Goal: Task Accomplishment & Management: Complete application form

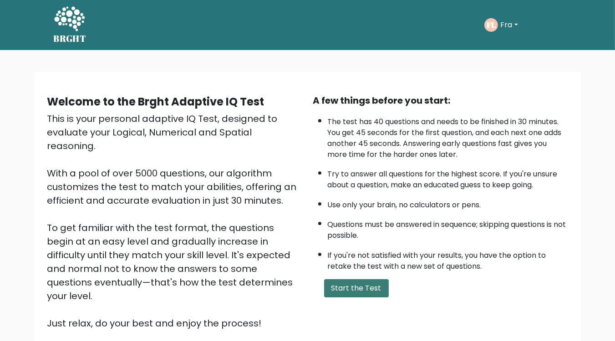
click at [344, 285] on button "Start the Test" at bounding box center [356, 288] width 65 height 18
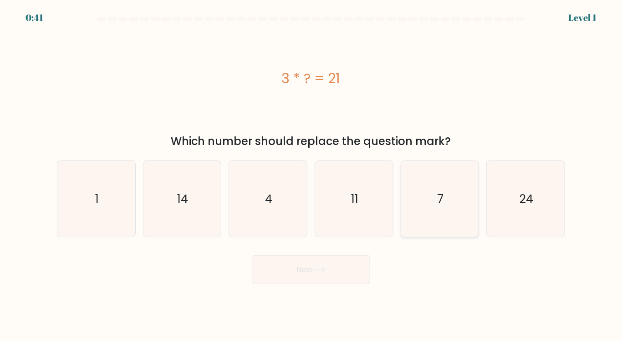
click at [430, 203] on icon "7" at bounding box center [439, 199] width 76 height 76
click at [311, 175] on input "e. 7" at bounding box center [311, 173] width 0 height 5
radio input "true"
click at [252, 255] on button "Next" at bounding box center [311, 269] width 118 height 29
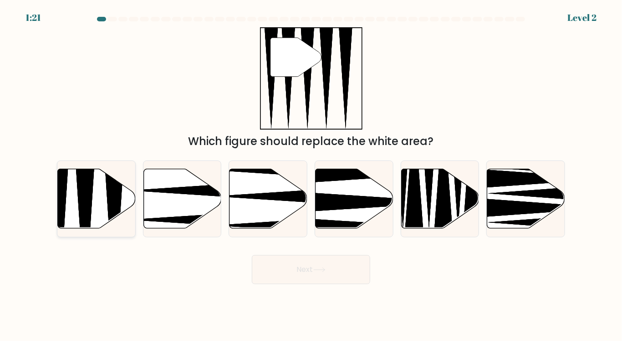
click at [91, 204] on icon at bounding box center [85, 231] width 20 height 154
click at [311, 175] on input "a." at bounding box center [311, 173] width 0 height 5
radio input "true"
click at [252, 255] on button "Next" at bounding box center [311, 269] width 118 height 29
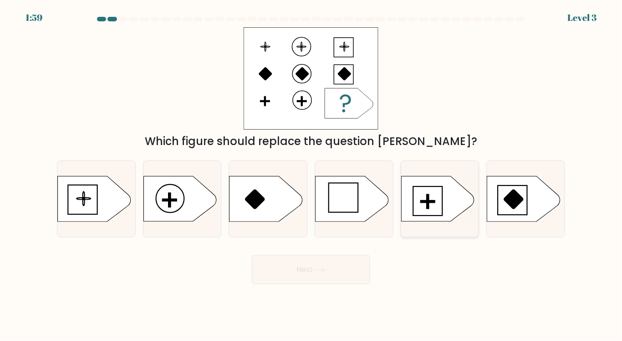
click at [428, 201] on rect at bounding box center [427, 202] width 2 height 14
click at [311, 175] on input "e." at bounding box center [311, 173] width 0 height 5
radio input "true"
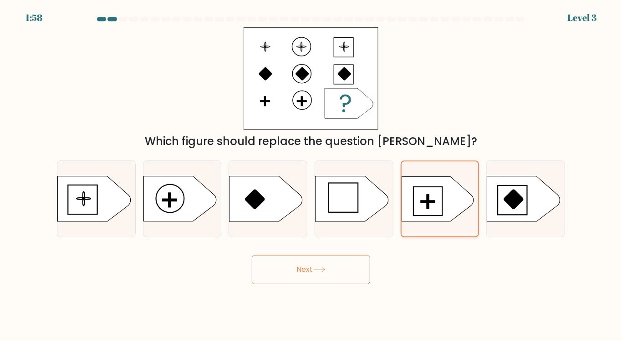
click at [252, 255] on button "Next" at bounding box center [311, 269] width 118 height 29
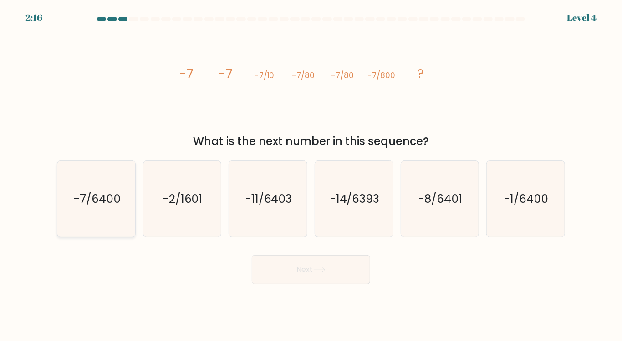
click at [116, 187] on icon "-7/6400" at bounding box center [96, 199] width 76 height 76
click at [311, 175] on input "a. -7/6400" at bounding box center [311, 173] width 0 height 5
radio input "true"
click at [252, 255] on button "Next" at bounding box center [311, 269] width 118 height 29
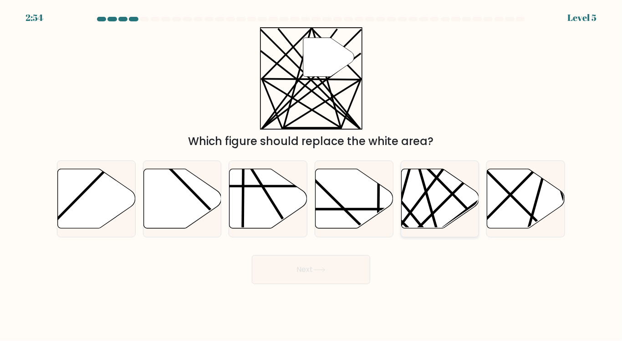
click at [429, 193] on icon at bounding box center [440, 199] width 78 height 60
click at [311, 175] on input "e." at bounding box center [311, 173] width 0 height 5
radio input "true"
click at [252, 255] on button "Next" at bounding box center [311, 269] width 118 height 29
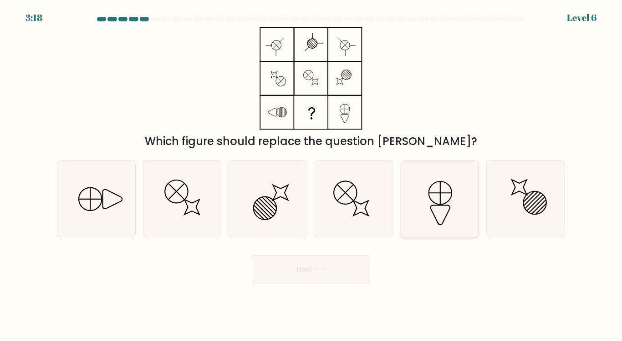
click at [436, 194] on icon at bounding box center [439, 199] width 76 height 76
click at [311, 175] on input "e." at bounding box center [311, 173] width 0 height 5
radio input "true"
click at [112, 192] on icon at bounding box center [96, 199] width 76 height 76
click at [311, 175] on input "a." at bounding box center [311, 173] width 0 height 5
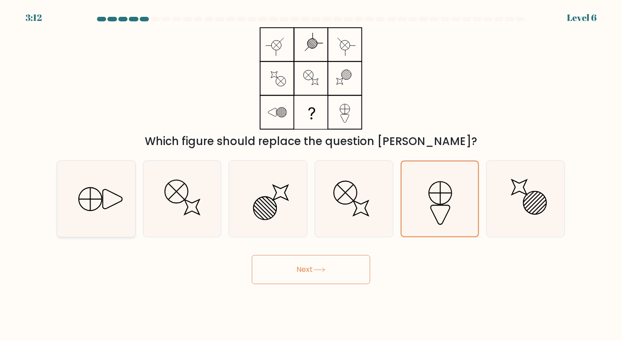
radio input "true"
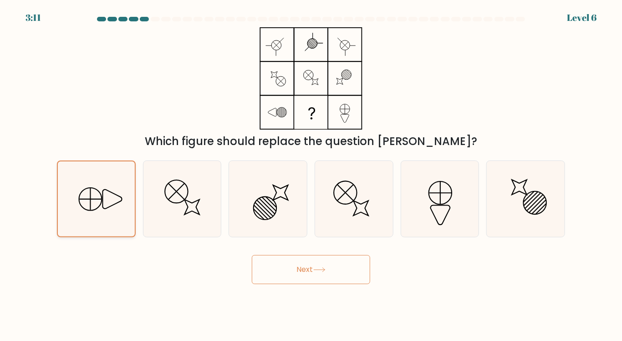
click at [252, 255] on button "Next" at bounding box center [311, 269] width 118 height 29
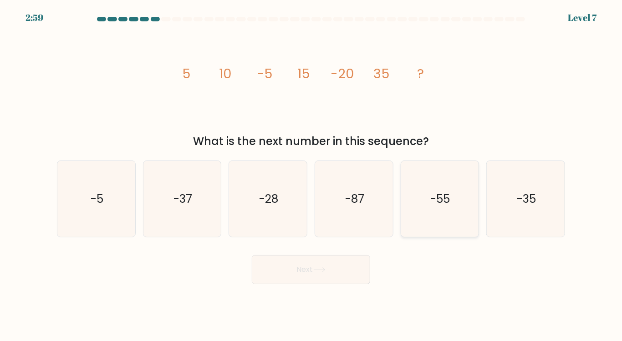
click at [439, 191] on icon "-55" at bounding box center [439, 199] width 76 height 76
click at [311, 175] on input "e. -55" at bounding box center [311, 173] width 0 height 5
radio input "true"
click at [252, 255] on button "Next" at bounding box center [311, 269] width 118 height 29
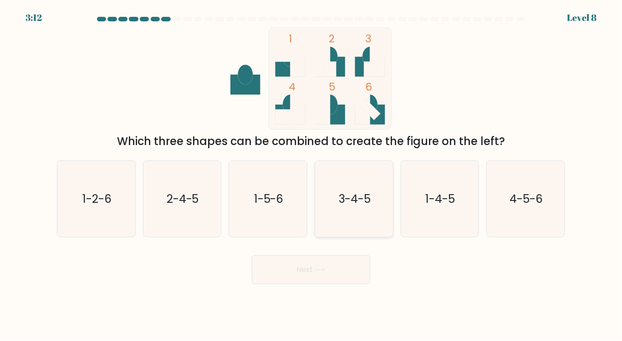
click at [358, 218] on icon "3-4-5" at bounding box center [354, 199] width 76 height 76
click at [311, 175] on input "d. 3-4-5" at bounding box center [311, 173] width 0 height 5
radio input "true"
click at [434, 208] on icon "1-4-5" at bounding box center [439, 199] width 76 height 76
click at [311, 175] on input "e. 1-4-5" at bounding box center [311, 173] width 0 height 5
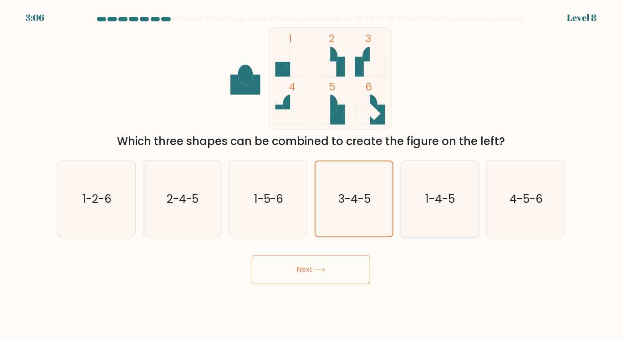
radio input "true"
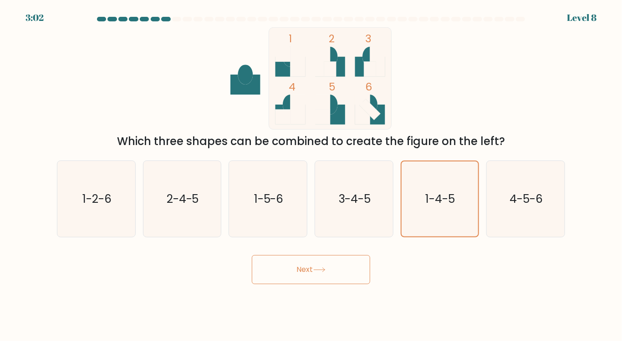
click at [304, 269] on button "Next" at bounding box center [311, 269] width 118 height 29
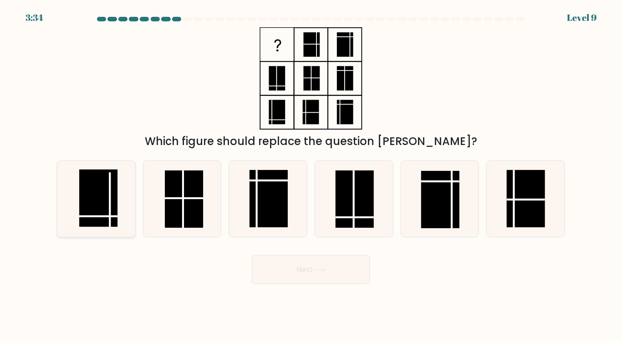
click at [100, 209] on rect at bounding box center [98, 198] width 38 height 57
click at [311, 175] on input "a." at bounding box center [311, 173] width 0 height 5
radio input "true"
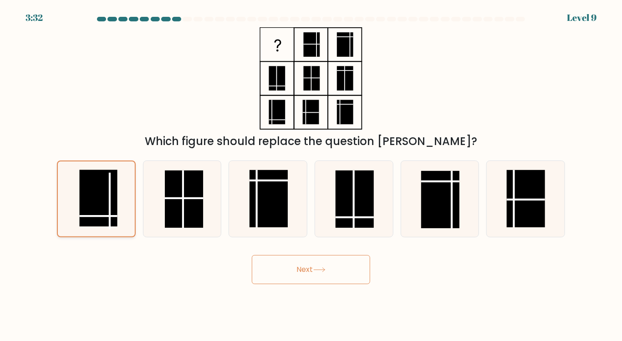
click at [252, 255] on button "Next" at bounding box center [311, 269] width 118 height 29
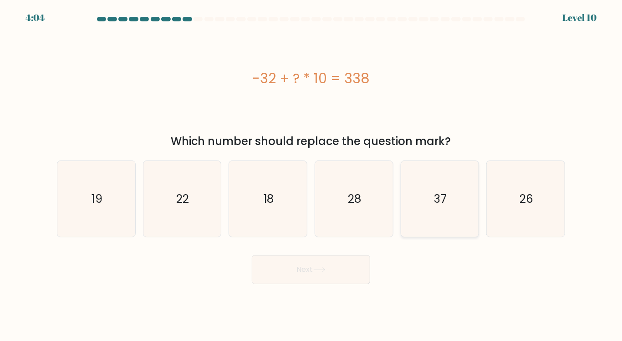
click at [450, 188] on icon "37" at bounding box center [439, 199] width 76 height 76
click at [311, 175] on input "e. 37" at bounding box center [311, 173] width 0 height 5
radio input "true"
click at [252, 255] on button "Next" at bounding box center [311, 269] width 118 height 29
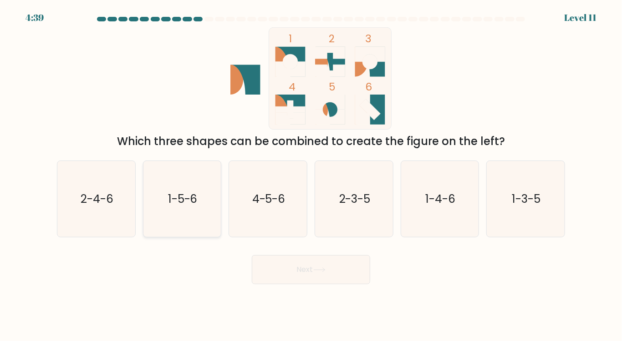
click at [173, 200] on text "1-5-6" at bounding box center [183, 199] width 30 height 16
click at [311, 175] on input "b. 1-5-6" at bounding box center [311, 173] width 0 height 5
radio input "true"
click at [360, 213] on icon "2-3-5" at bounding box center [354, 199] width 76 height 76
click at [311, 175] on input "d. 2-3-5" at bounding box center [311, 173] width 0 height 5
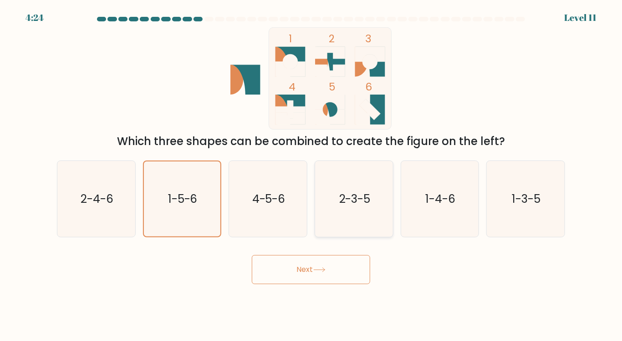
radio input "true"
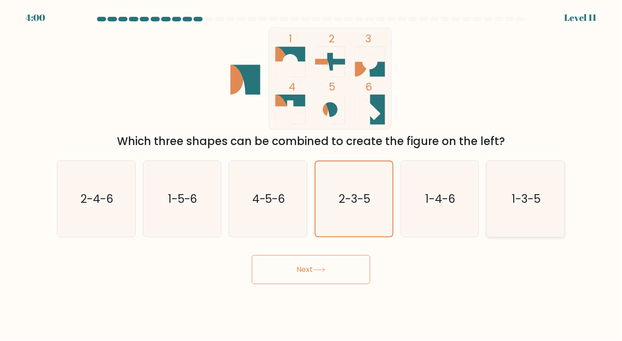
click at [526, 195] on text "1-3-5" at bounding box center [526, 199] width 29 height 16
click at [311, 175] on input "f. 1-3-5" at bounding box center [311, 173] width 0 height 5
radio input "true"
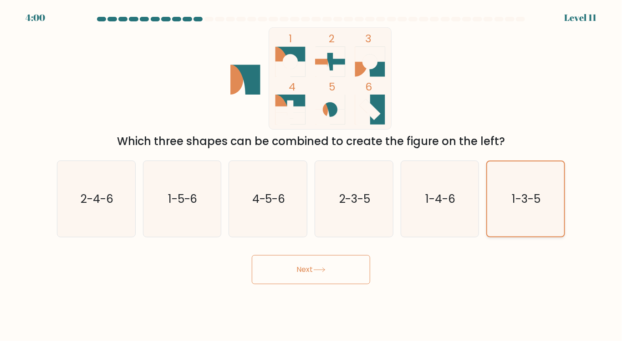
click at [252, 255] on button "Next" at bounding box center [311, 269] width 118 height 29
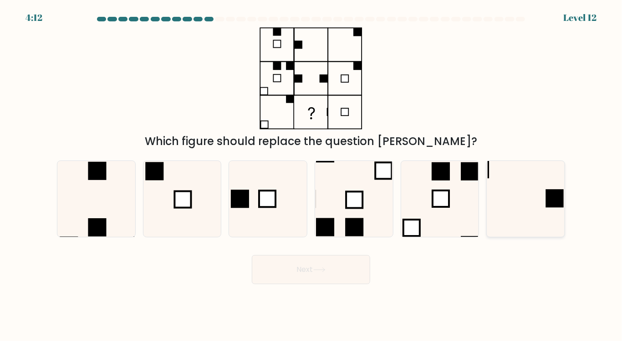
click at [535, 206] on icon at bounding box center [525, 199] width 76 height 76
click at [311, 175] on input "f." at bounding box center [311, 173] width 0 height 5
radio input "true"
click at [252, 255] on button "Next" at bounding box center [311, 269] width 118 height 29
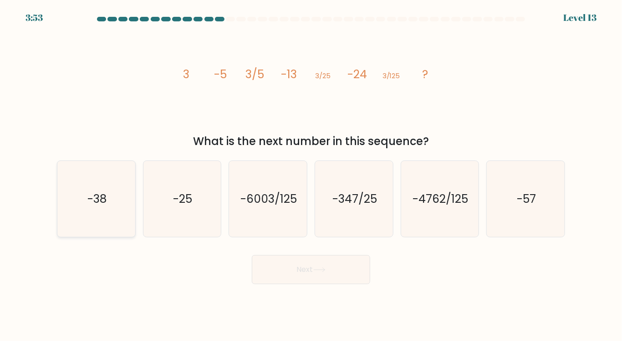
click at [103, 179] on icon "-38" at bounding box center [96, 199] width 76 height 76
click at [311, 175] on input "a. -38" at bounding box center [311, 173] width 0 height 5
radio input "true"
click at [252, 255] on button "Next" at bounding box center [311, 269] width 118 height 29
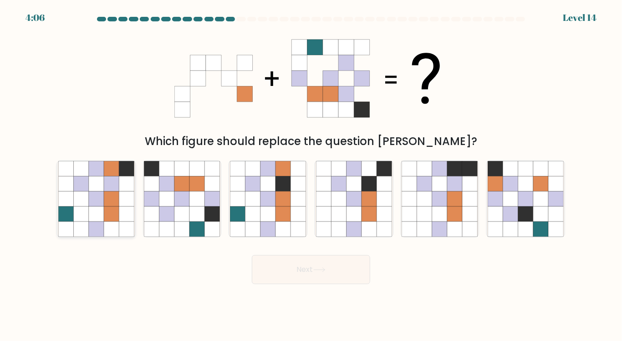
click at [121, 162] on icon at bounding box center [126, 168] width 15 height 15
click at [311, 171] on input "a." at bounding box center [311, 173] width 0 height 5
radio input "true"
click at [252, 255] on button "Next" at bounding box center [311, 269] width 118 height 29
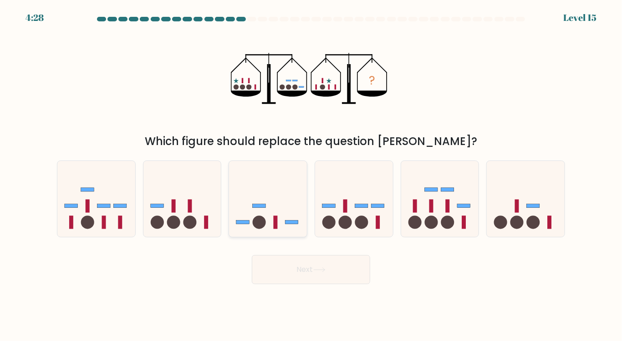
click at [274, 196] on icon at bounding box center [268, 199] width 78 height 64
click at [311, 175] on input "c." at bounding box center [311, 173] width 0 height 5
radio input "true"
click at [252, 255] on button "Next" at bounding box center [311, 269] width 118 height 29
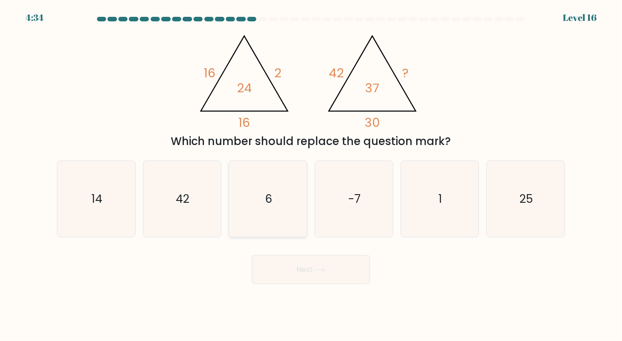
click at [245, 190] on icon "6" at bounding box center [268, 199] width 76 height 76
click at [311, 175] on input "c. 6" at bounding box center [311, 173] width 0 height 5
radio input "true"
click at [252, 255] on button "Next" at bounding box center [311, 269] width 118 height 29
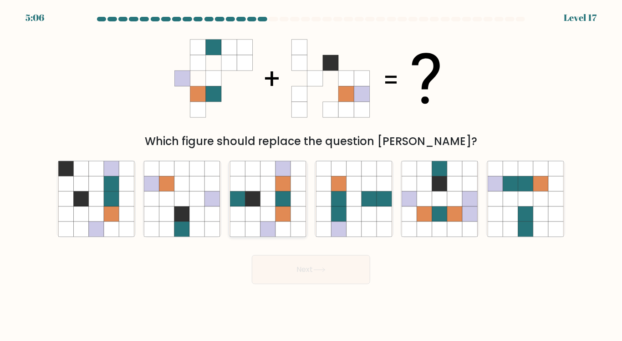
click at [287, 200] on icon at bounding box center [282, 199] width 15 height 15
click at [311, 175] on input "c." at bounding box center [311, 173] width 0 height 5
radio input "true"
click at [252, 255] on button "Next" at bounding box center [311, 269] width 118 height 29
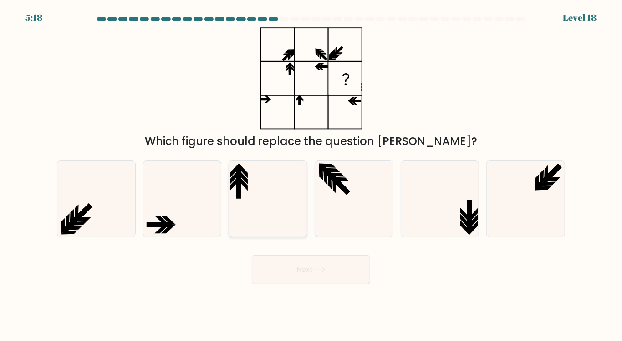
click at [275, 181] on icon at bounding box center [268, 199] width 76 height 76
click at [311, 175] on input "c." at bounding box center [311, 173] width 0 height 5
radio input "true"
click at [446, 222] on icon at bounding box center [439, 199] width 76 height 76
click at [311, 175] on input "e." at bounding box center [311, 173] width 0 height 5
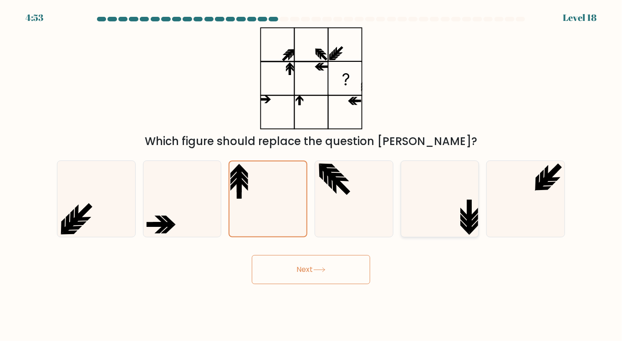
radio input "true"
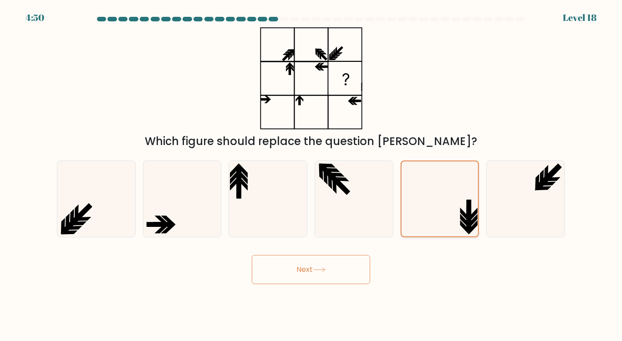
click at [252, 255] on button "Next" at bounding box center [311, 269] width 118 height 29
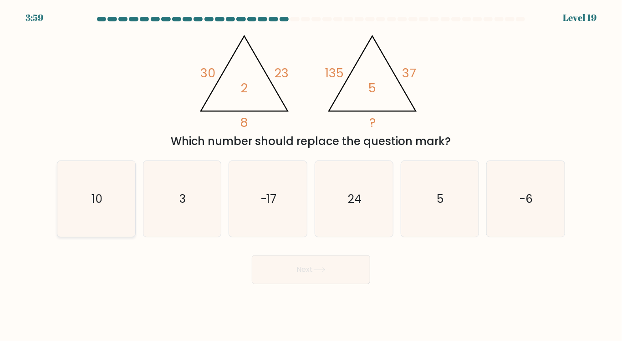
click at [115, 195] on icon "10" at bounding box center [96, 199] width 76 height 76
click at [311, 175] on input "a. 10" at bounding box center [311, 173] width 0 height 5
radio input "true"
click at [252, 255] on button "Next" at bounding box center [311, 269] width 118 height 29
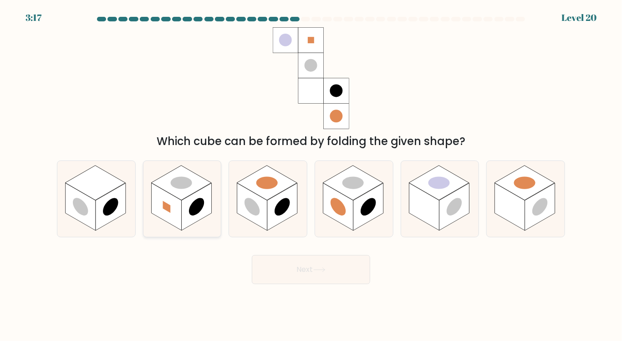
click at [200, 201] on circle at bounding box center [196, 207] width 15 height 24
click at [311, 175] on input "b." at bounding box center [311, 173] width 0 height 5
radio input "true"
click at [252, 255] on button "Next" at bounding box center [311, 269] width 118 height 29
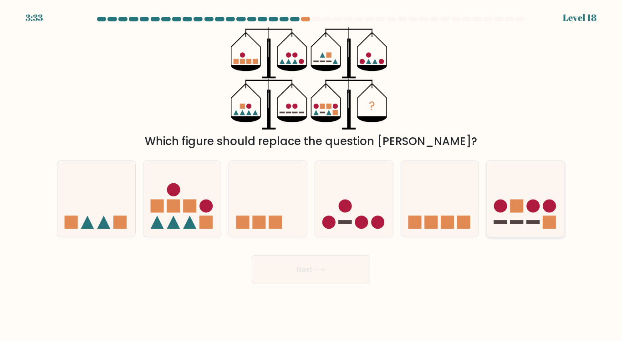
click at [517, 211] on rect at bounding box center [516, 206] width 13 height 13
click at [311, 175] on input "f." at bounding box center [311, 173] width 0 height 5
radio input "true"
click at [252, 255] on button "Next" at bounding box center [311, 269] width 118 height 29
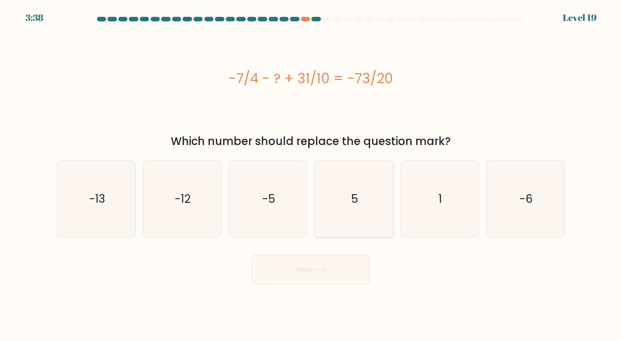
click at [356, 200] on text "5" at bounding box center [354, 199] width 7 height 16
click at [311, 175] on input "d. 5" at bounding box center [311, 173] width 0 height 5
radio input "true"
click at [252, 255] on button "Next" at bounding box center [311, 269] width 118 height 29
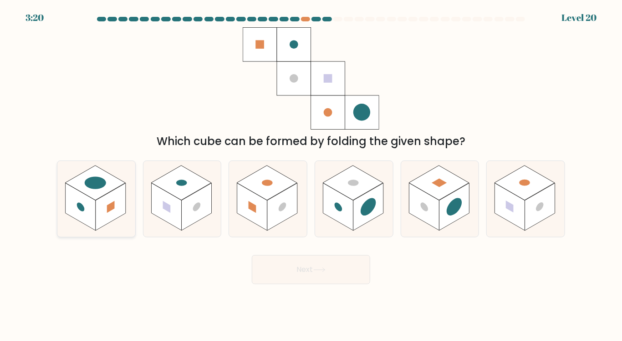
click at [105, 188] on rect at bounding box center [95, 183] width 60 height 35
click at [311, 175] on input "a." at bounding box center [311, 173] width 0 height 5
radio input "true"
click at [252, 255] on button "Next" at bounding box center [311, 269] width 118 height 29
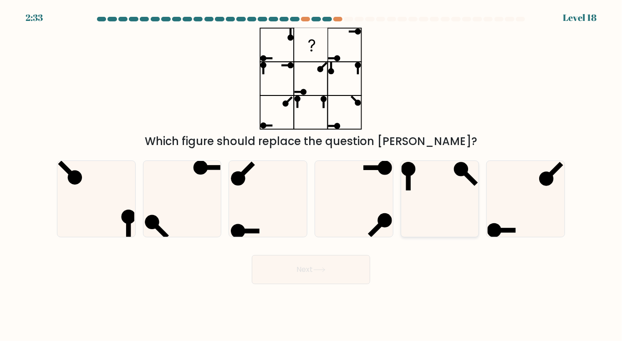
click at [430, 201] on icon at bounding box center [439, 199] width 76 height 76
click at [311, 175] on input "e." at bounding box center [311, 173] width 0 height 5
radio input "true"
click at [252, 255] on button "Next" at bounding box center [311, 269] width 118 height 29
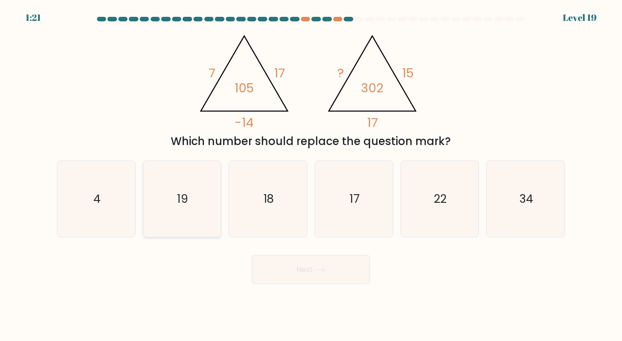
click at [184, 175] on icon "19" at bounding box center [182, 199] width 76 height 76
click at [311, 175] on input "b. 19" at bounding box center [311, 173] width 0 height 5
radio input "true"
click at [252, 255] on button "Next" at bounding box center [311, 269] width 118 height 29
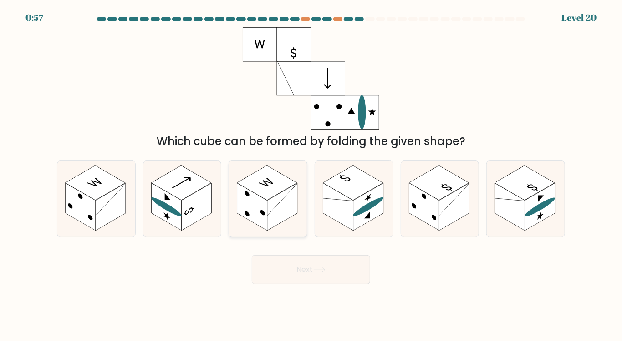
click at [285, 217] on rect at bounding box center [282, 207] width 30 height 48
click at [311, 175] on input "c." at bounding box center [311, 173] width 0 height 5
radio input "true"
click at [307, 276] on button "Next" at bounding box center [311, 269] width 118 height 29
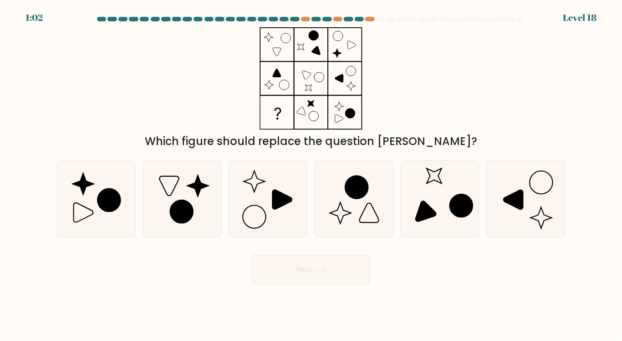
click at [417, 136] on div "Which figure should replace the question mark?" at bounding box center [310, 141] width 497 height 16
click at [197, 210] on icon at bounding box center [182, 199] width 76 height 76
click at [311, 175] on input "b." at bounding box center [311, 173] width 0 height 5
radio input "true"
click at [252, 255] on button "Next" at bounding box center [311, 269] width 118 height 29
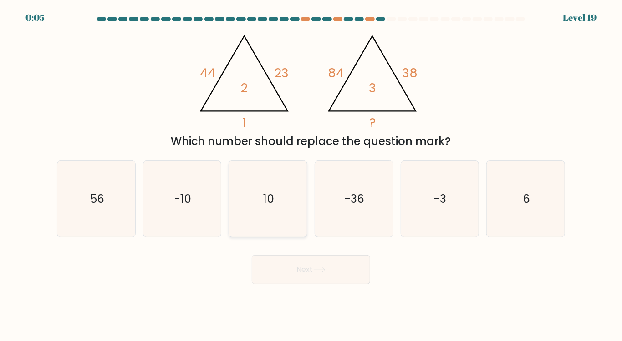
click at [244, 208] on icon "10" at bounding box center [268, 199] width 76 height 76
click at [311, 175] on input "c. 10" at bounding box center [311, 173] width 0 height 5
radio input "true"
click at [252, 255] on button "Next" at bounding box center [311, 269] width 118 height 29
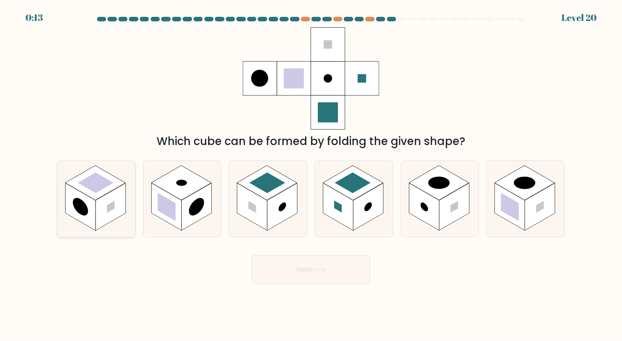
click at [91, 205] on rect at bounding box center [81, 207] width 30 height 48
click at [311, 175] on input "a." at bounding box center [311, 173] width 0 height 5
radio input "true"
click at [252, 255] on button "Next" at bounding box center [311, 269] width 118 height 29
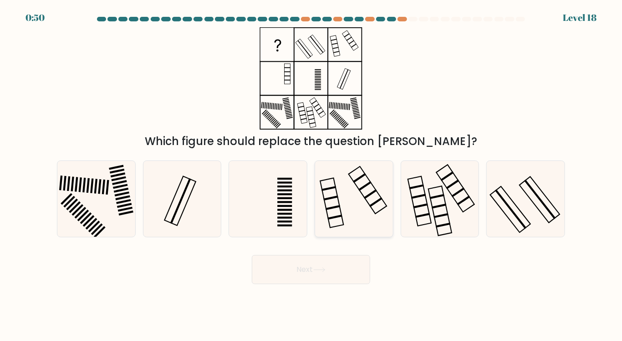
click at [350, 215] on icon at bounding box center [354, 199] width 76 height 76
click at [311, 175] on input "d." at bounding box center [311, 173] width 0 height 5
radio input "true"
click at [515, 220] on icon at bounding box center [525, 199] width 76 height 76
click at [311, 175] on input "f." at bounding box center [311, 173] width 0 height 5
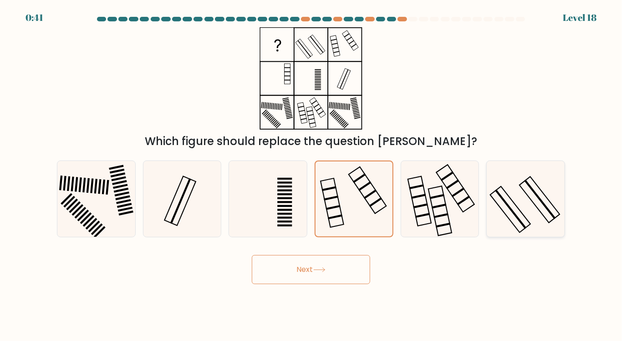
radio input "true"
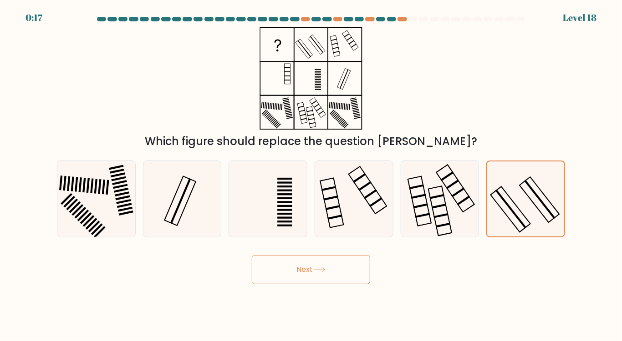
click at [352, 265] on button "Next" at bounding box center [311, 269] width 118 height 29
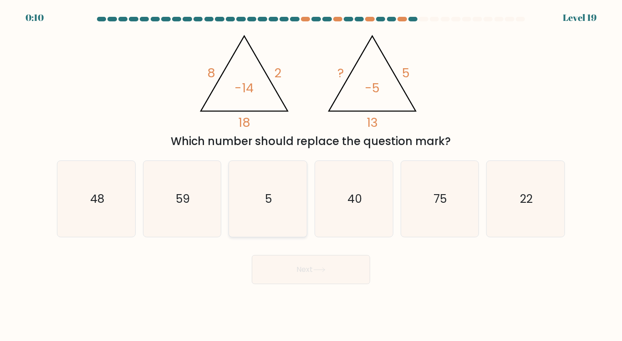
click at [266, 197] on text "5" at bounding box center [268, 199] width 7 height 16
click at [311, 175] on input "c. 5" at bounding box center [311, 173] width 0 height 5
radio input "true"
click at [252, 255] on button "Next" at bounding box center [311, 269] width 118 height 29
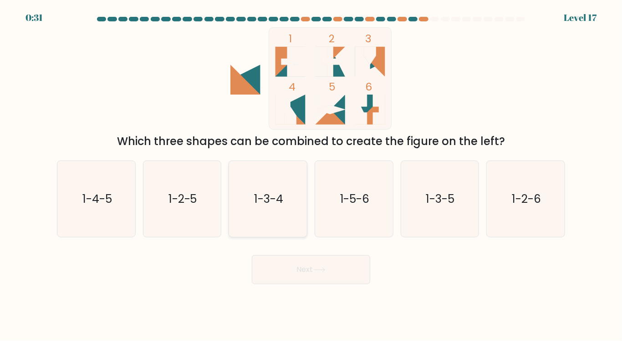
click at [269, 198] on text "1-3-4" at bounding box center [268, 199] width 29 height 16
click at [311, 175] on input "c. 1-3-4" at bounding box center [311, 173] width 0 height 5
radio input "true"
click at [536, 197] on text "1-2-6" at bounding box center [526, 199] width 29 height 16
click at [311, 175] on input "f. 1-2-6" at bounding box center [311, 173] width 0 height 5
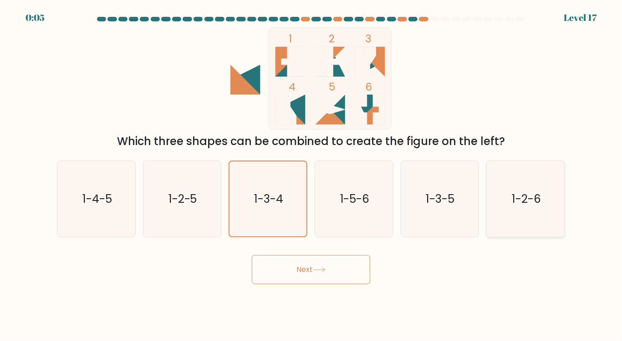
radio input "true"
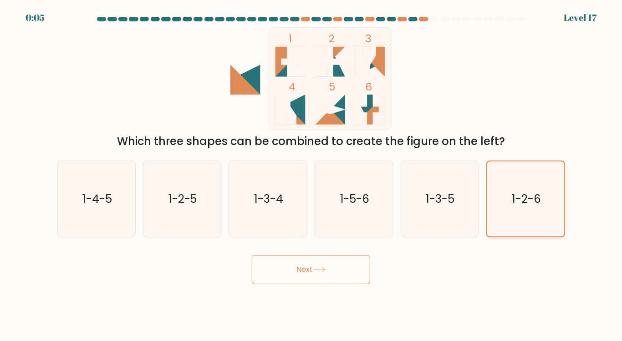
click at [252, 255] on button "Next" at bounding box center [311, 269] width 118 height 29
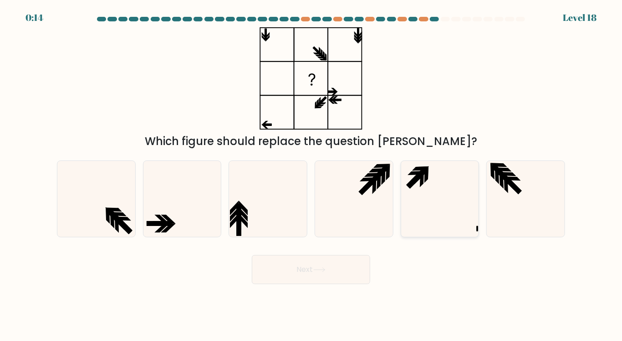
click at [446, 178] on icon at bounding box center [439, 199] width 76 height 76
click at [311, 175] on input "e." at bounding box center [311, 173] width 0 height 5
radio input "true"
click at [252, 255] on button "Next" at bounding box center [311, 269] width 118 height 29
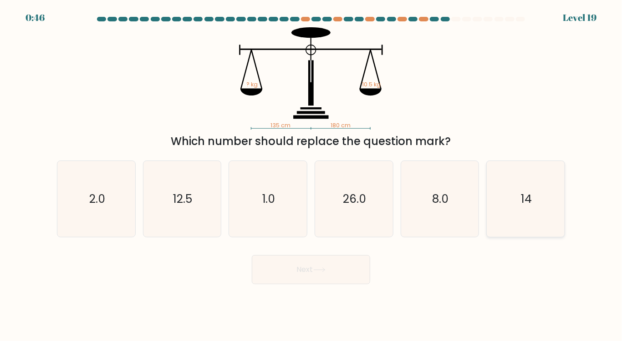
click at [493, 191] on icon "14" at bounding box center [525, 199] width 76 height 76
click at [311, 175] on input "f. 14" at bounding box center [311, 173] width 0 height 5
radio input "true"
click at [252, 255] on button "Next" at bounding box center [311, 269] width 118 height 29
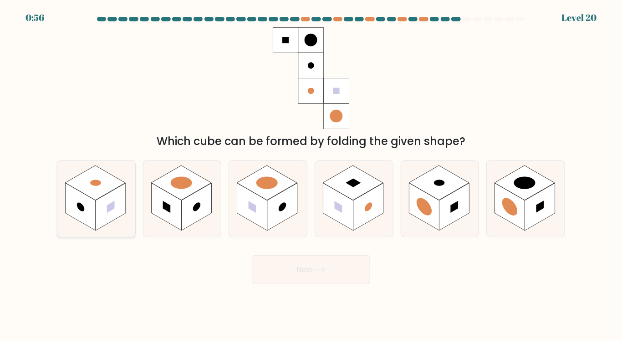
click at [99, 199] on rect at bounding box center [111, 207] width 30 height 48
click at [311, 175] on input "a." at bounding box center [311, 173] width 0 height 5
radio input "true"
click at [266, 264] on button "Next" at bounding box center [311, 269] width 118 height 29
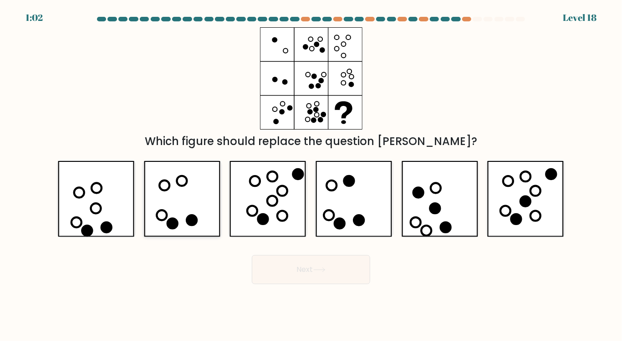
click at [204, 197] on icon at bounding box center [182, 199] width 76 height 76
click at [311, 175] on input "b." at bounding box center [311, 173] width 0 height 5
radio input "true"
click at [270, 199] on icon at bounding box center [267, 199] width 76 height 76
click at [311, 175] on input "c." at bounding box center [311, 173] width 0 height 5
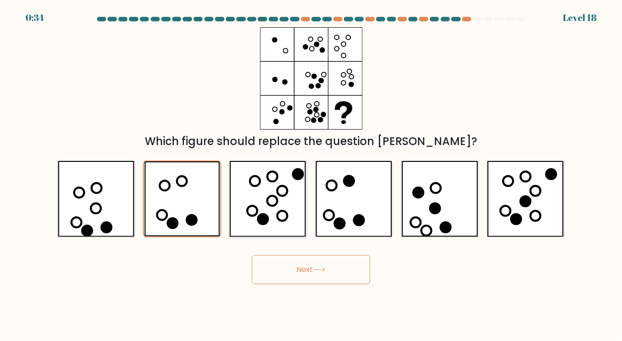
radio input "true"
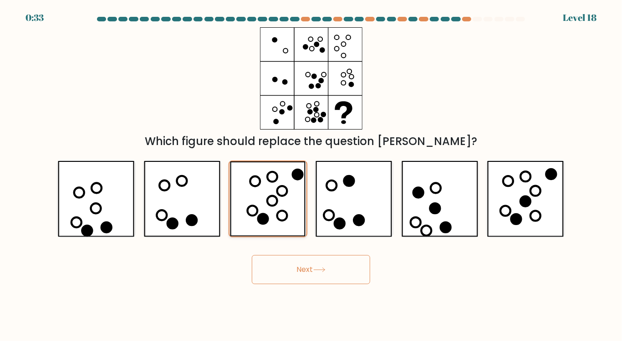
click at [252, 255] on button "Next" at bounding box center [311, 269] width 118 height 29
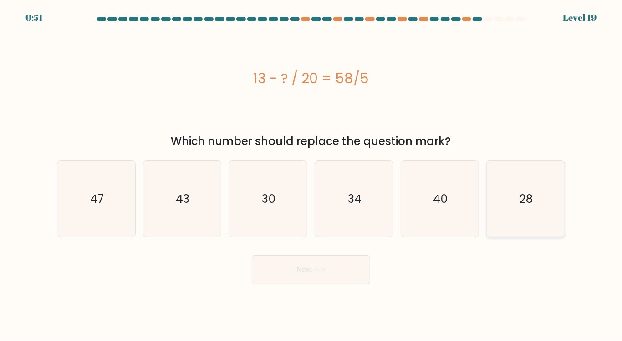
click at [532, 188] on icon "28" at bounding box center [525, 199] width 76 height 76
click at [311, 175] on input "f. 28" at bounding box center [311, 173] width 0 height 5
radio input "true"
click at [252, 255] on button "Next" at bounding box center [311, 269] width 118 height 29
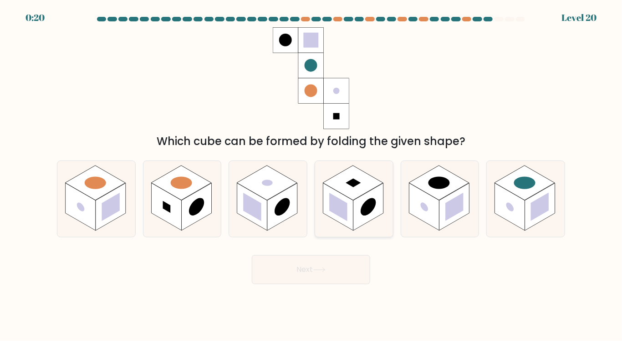
click at [337, 219] on rect at bounding box center [338, 207] width 30 height 48
click at [311, 175] on input "d." at bounding box center [311, 173] width 0 height 5
radio input "true"
click at [328, 272] on button "Next" at bounding box center [311, 269] width 118 height 29
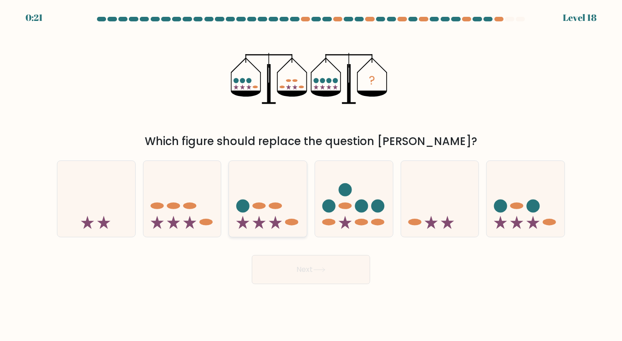
click at [267, 197] on icon at bounding box center [268, 199] width 78 height 64
click at [311, 175] on input "c." at bounding box center [311, 173] width 0 height 5
radio input "true"
click at [252, 255] on button "Next" at bounding box center [311, 269] width 118 height 29
click at [286, 275] on button "Next" at bounding box center [311, 269] width 118 height 29
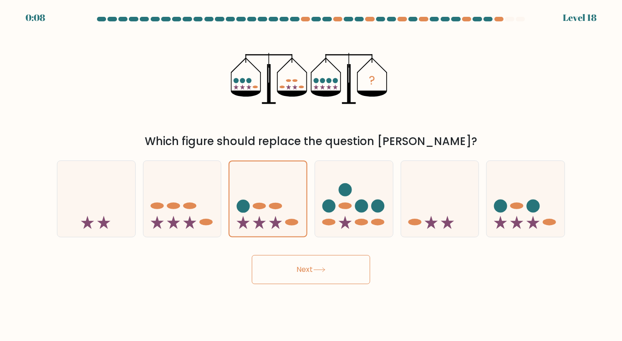
click at [293, 274] on button "Next" at bounding box center [311, 269] width 118 height 29
click at [291, 274] on button "Next" at bounding box center [311, 269] width 118 height 29
click at [349, 267] on div "Next" at bounding box center [310, 266] width 519 height 36
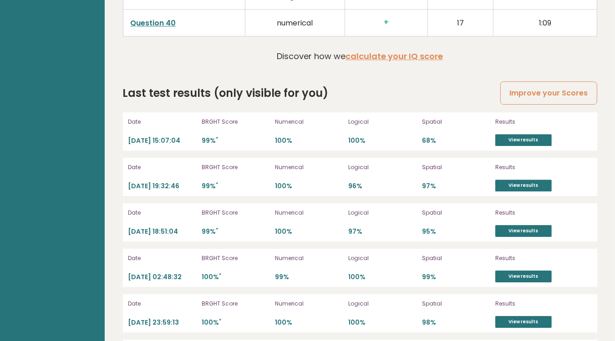
scroll to position [2468, 0]
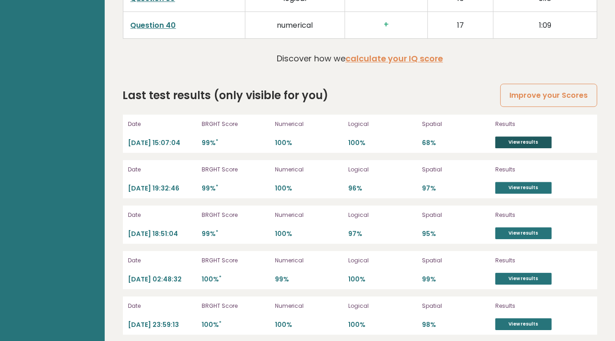
click at [513, 137] on link "View results" at bounding box center [523, 143] width 56 height 12
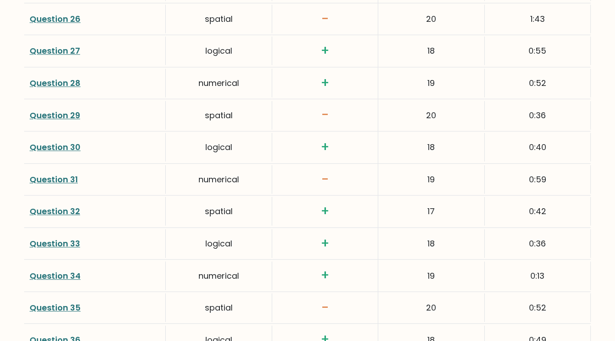
scroll to position [2399, 0]
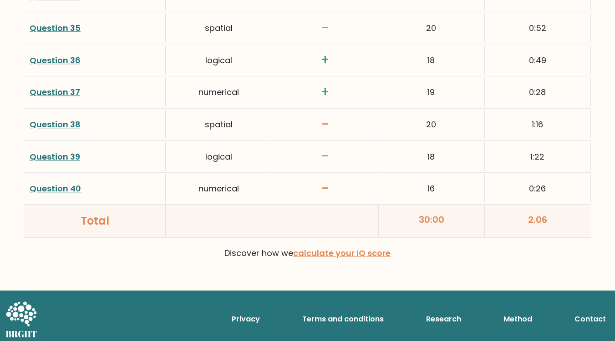
click at [60, 151] on link "Question 39" at bounding box center [55, 156] width 51 height 11
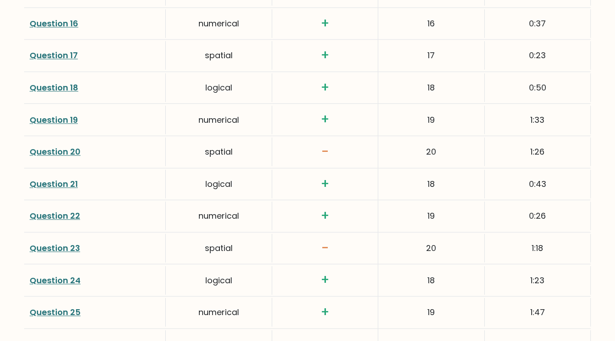
scroll to position [1830, 0]
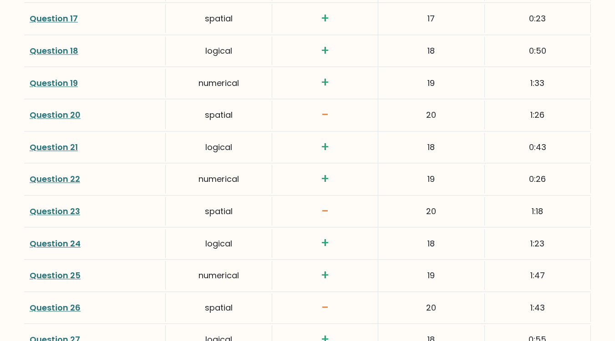
click at [55, 109] on link "Question 20" at bounding box center [55, 114] width 51 height 11
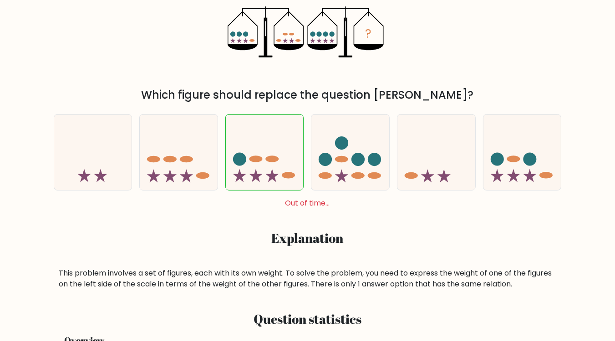
scroll to position [200, 0]
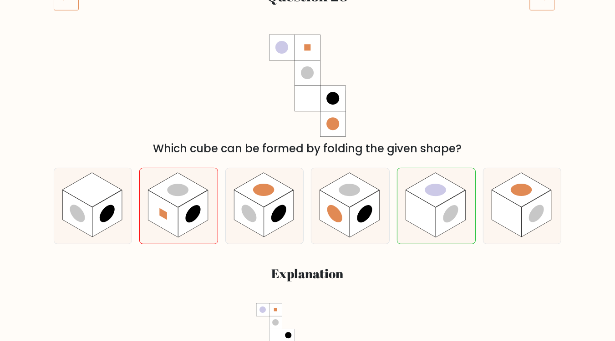
scroll to position [142, 0]
